Goal: Task Accomplishment & Management: Use online tool/utility

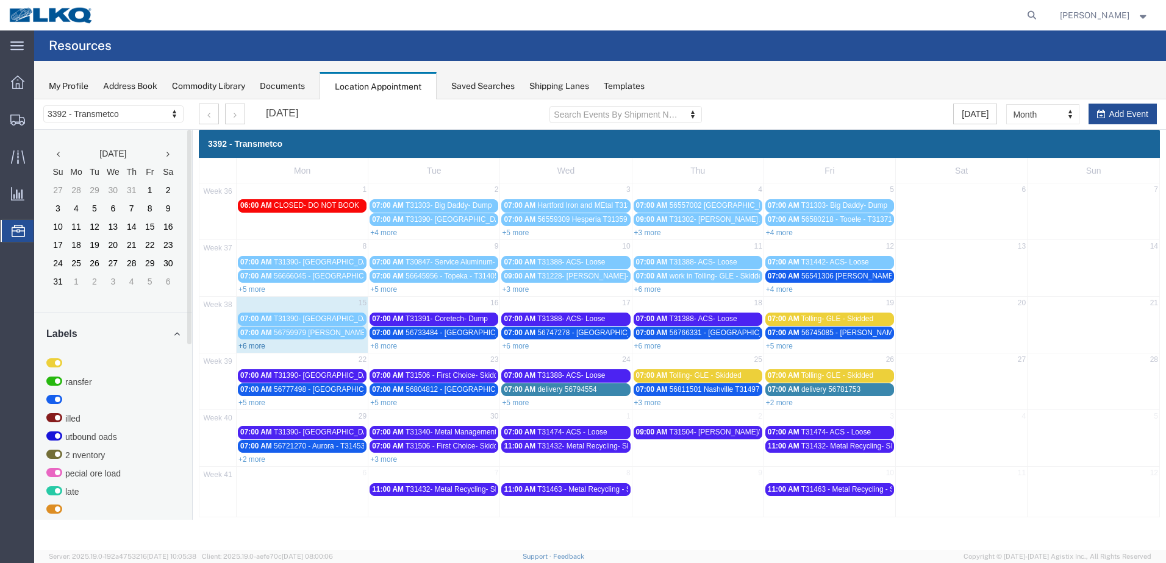
click at [253, 348] on link "+6 more" at bounding box center [251, 346] width 27 height 9
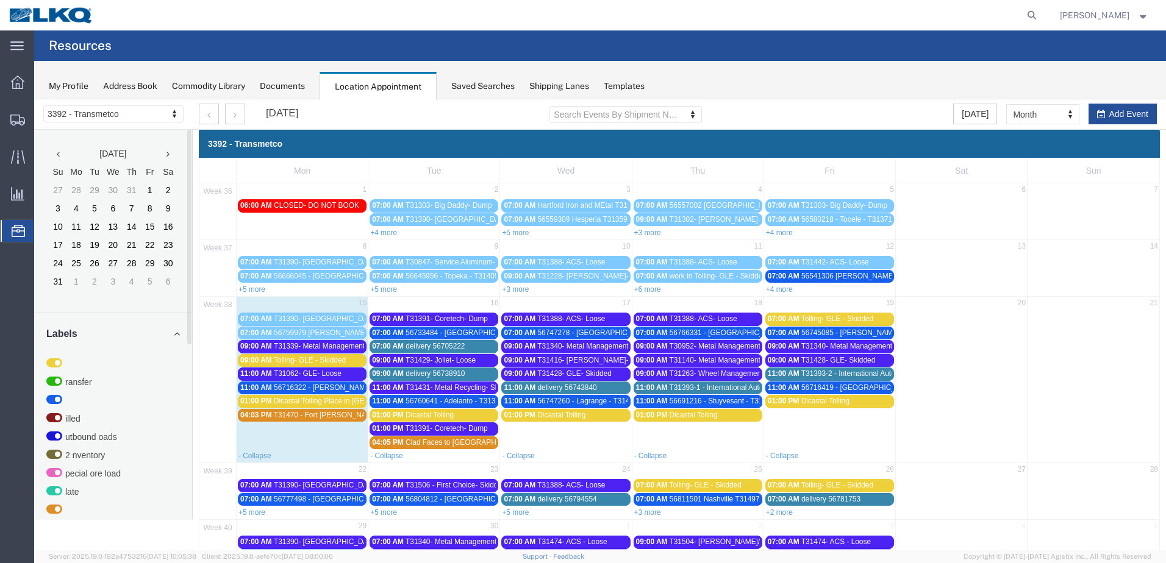
click at [306, 349] on span "T31339- Metal Management- Skidded" at bounding box center [335, 346] width 122 height 9
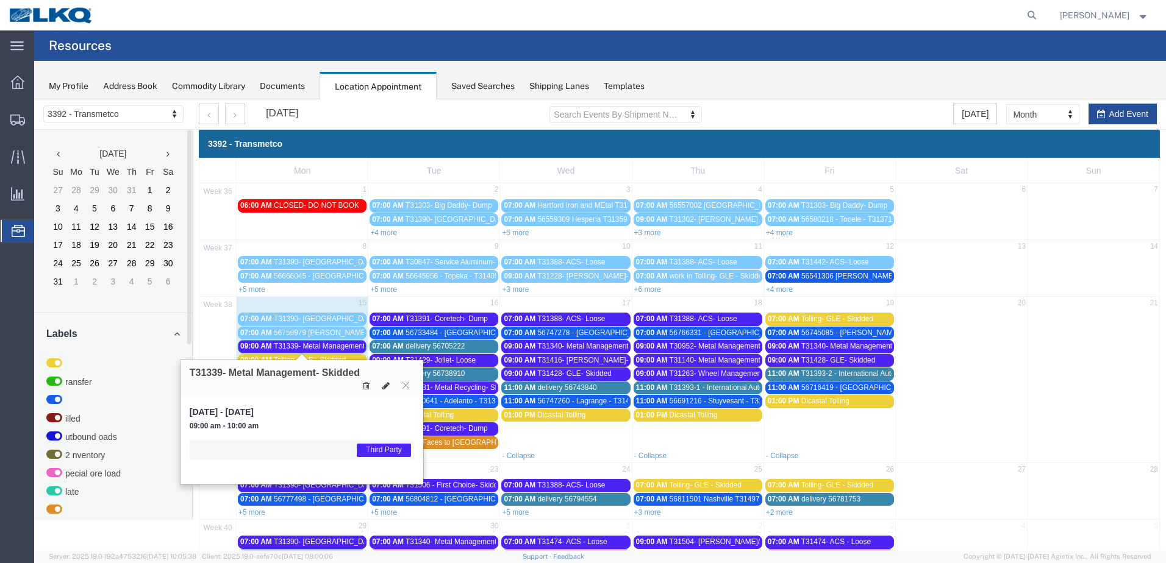
click at [383, 382] on icon at bounding box center [385, 386] width 7 height 9
select select "1"
select select "23"
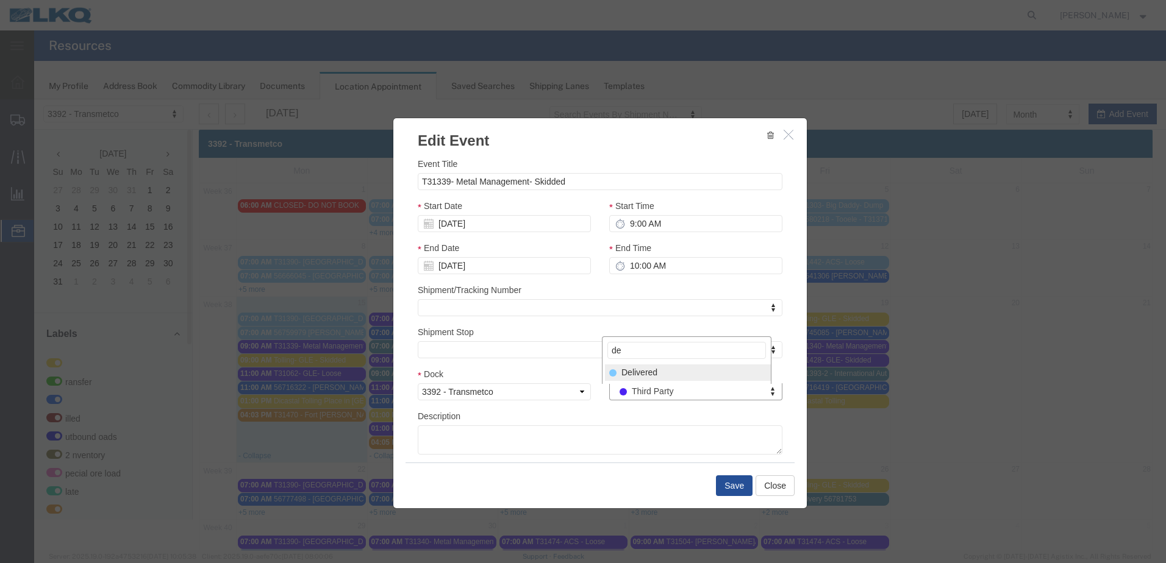
type input "de"
select select "40"
click at [716, 485] on button "Save" at bounding box center [734, 486] width 37 height 21
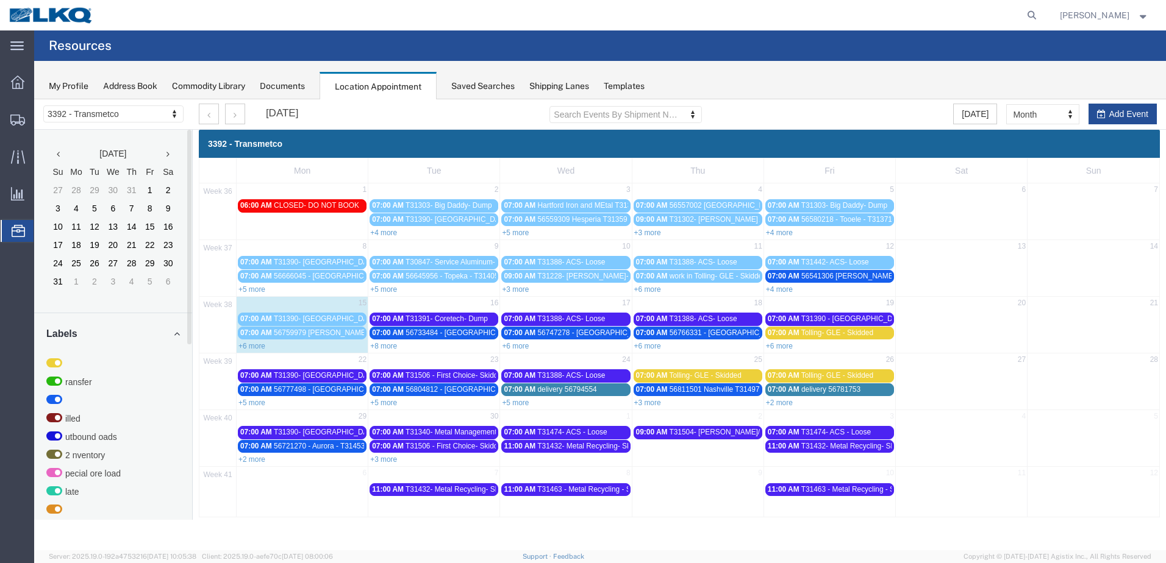
click at [266, 348] on div "+6 more" at bounding box center [302, 346] width 131 height 12
select select "1"
select select
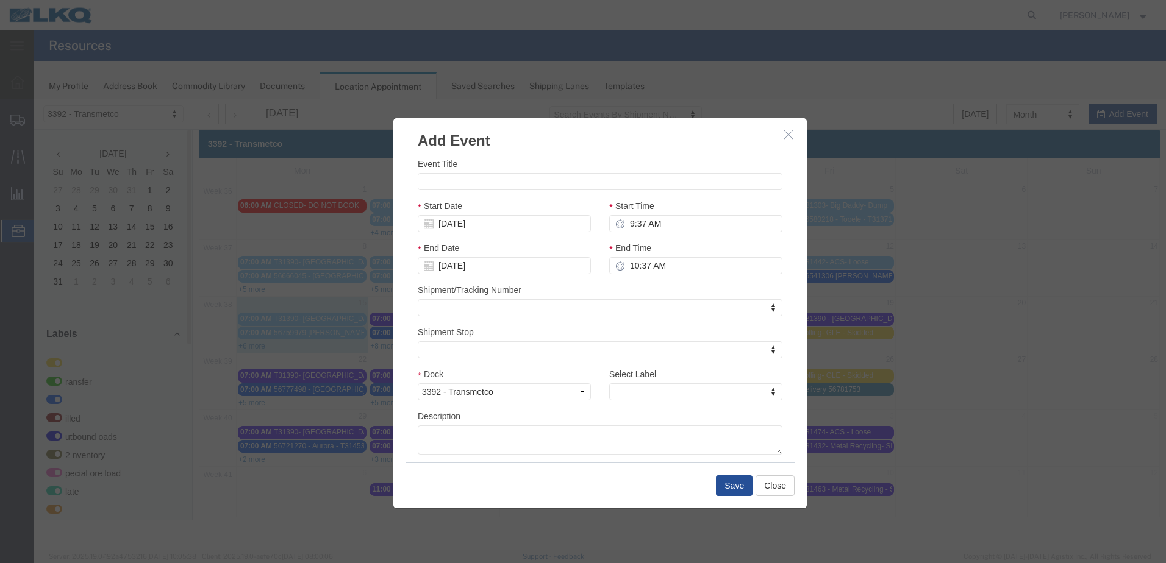
click at [787, 135] on icon "button" at bounding box center [789, 134] width 10 height 10
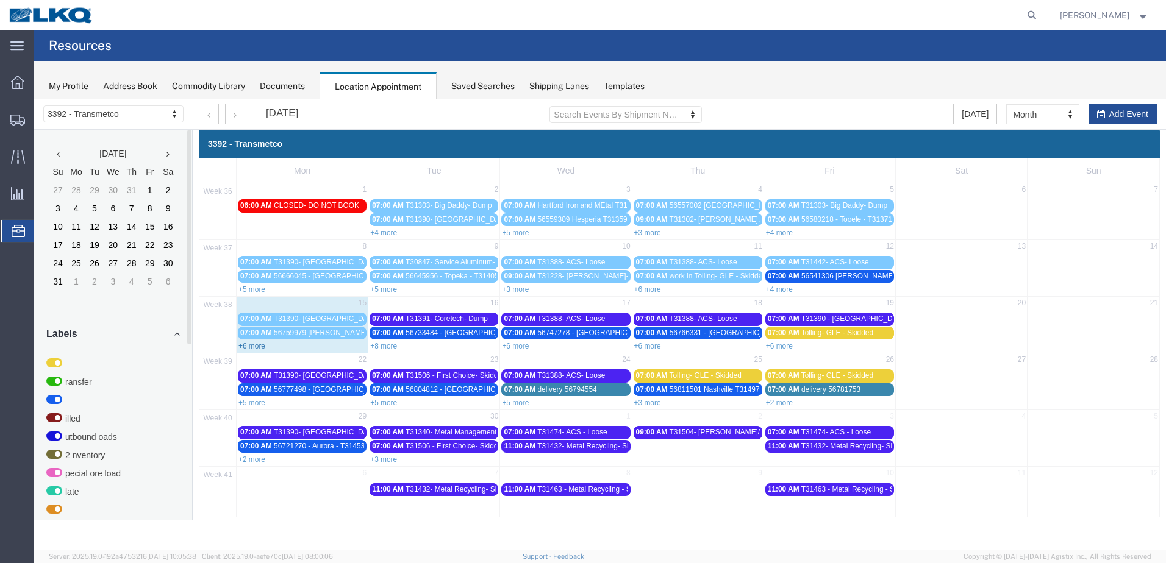
click at [252, 346] on link "+6 more" at bounding box center [251, 346] width 27 height 9
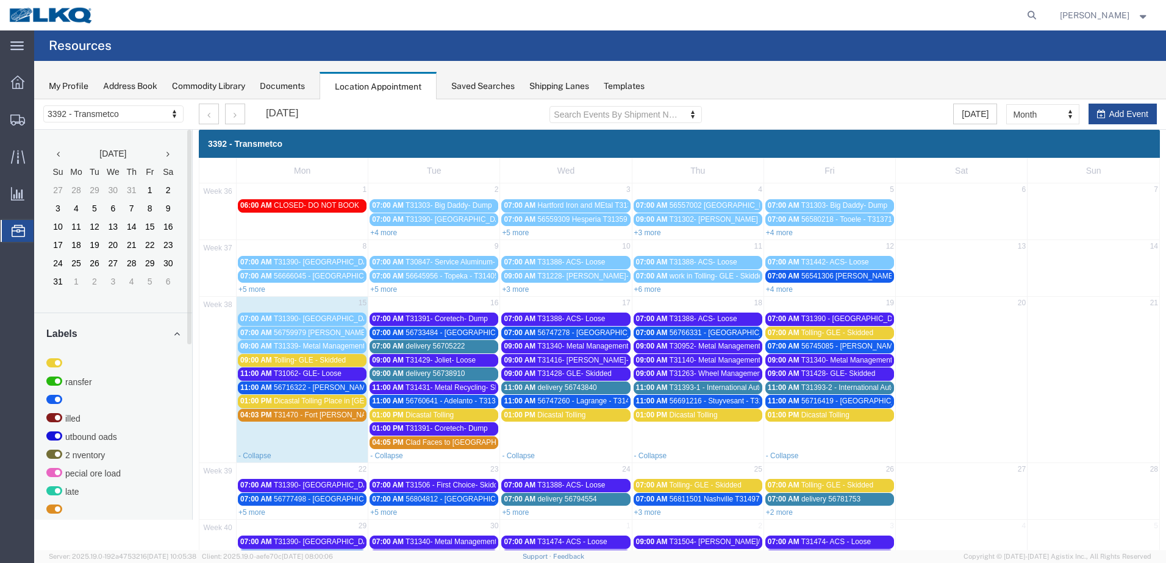
click at [310, 345] on span "T31339- Metal Management- Skidded" at bounding box center [335, 346] width 122 height 9
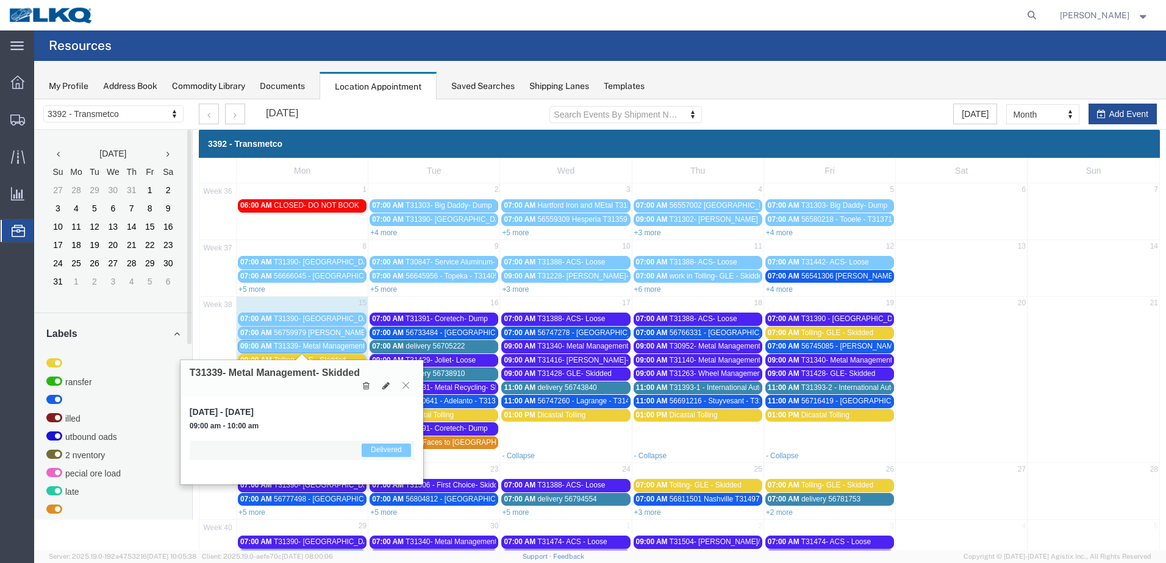
click at [406, 388] on icon at bounding box center [405, 385] width 7 height 7
